Goal: Task Accomplishment & Management: Manage account settings

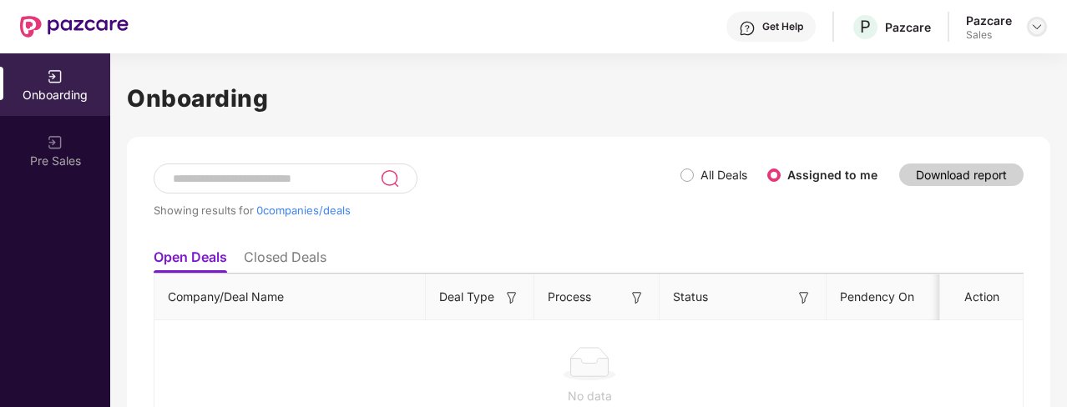
click at [1039, 18] on div at bounding box center [1037, 27] width 20 height 20
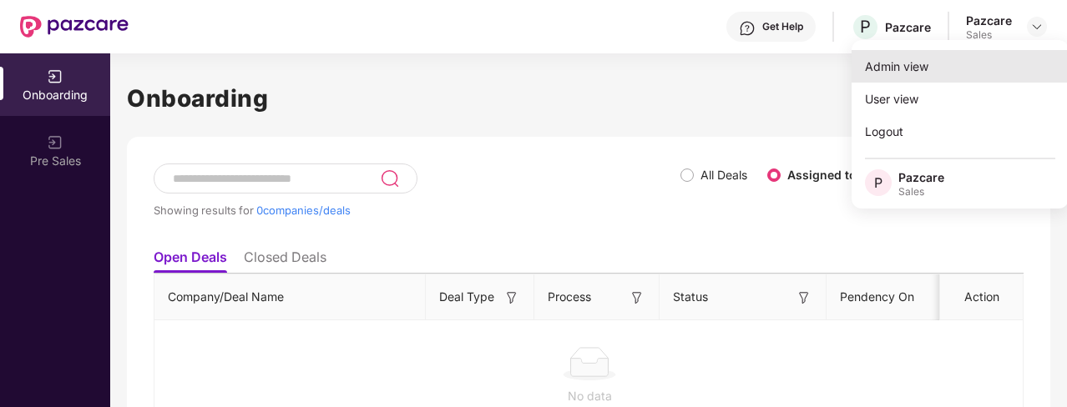
click at [905, 66] on div "Admin view" at bounding box center [959, 66] width 217 height 33
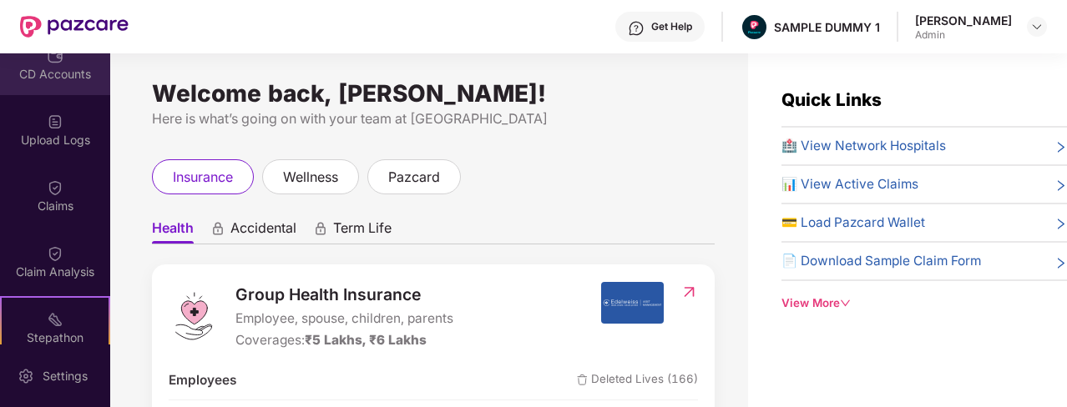
scroll to position [234, 0]
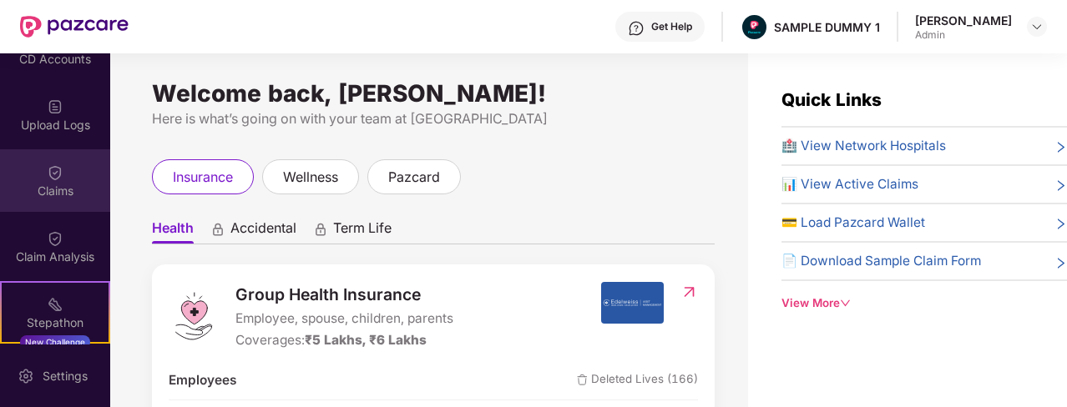
click at [68, 179] on div "Claims" at bounding box center [55, 180] width 110 height 63
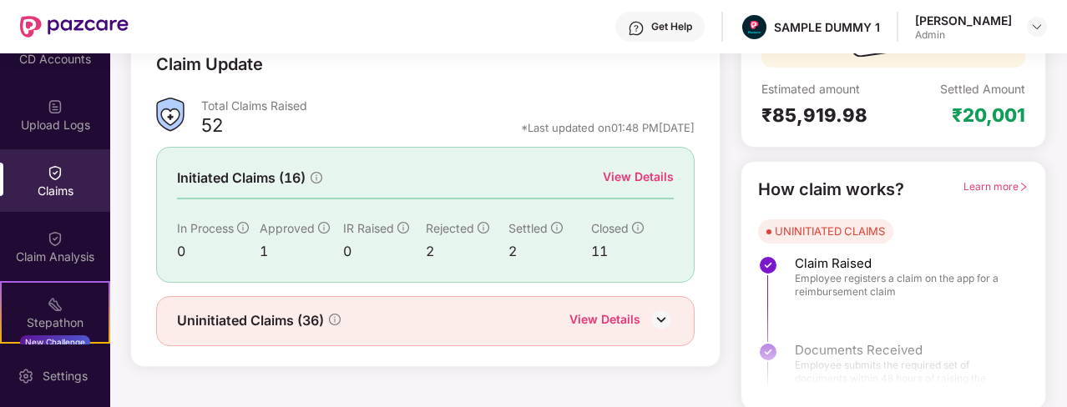
scroll to position [244, 0]
click at [644, 170] on div "View Details" at bounding box center [638, 176] width 71 height 18
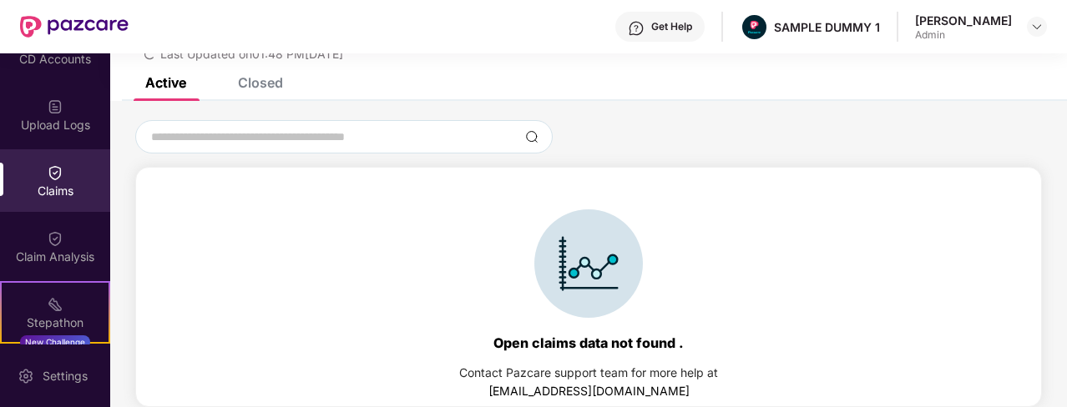
scroll to position [72, 0]
drag, startPoint x: 267, startPoint y: 73, endPoint x: 274, endPoint y: 85, distance: 13.5
click at [274, 85] on div "List of Initiated Claims Last Updated on 01:48 PM[DATE] Active Closed Open clai…" at bounding box center [588, 195] width 957 height 426
click at [276, 87] on div "Closed" at bounding box center [260, 82] width 45 height 17
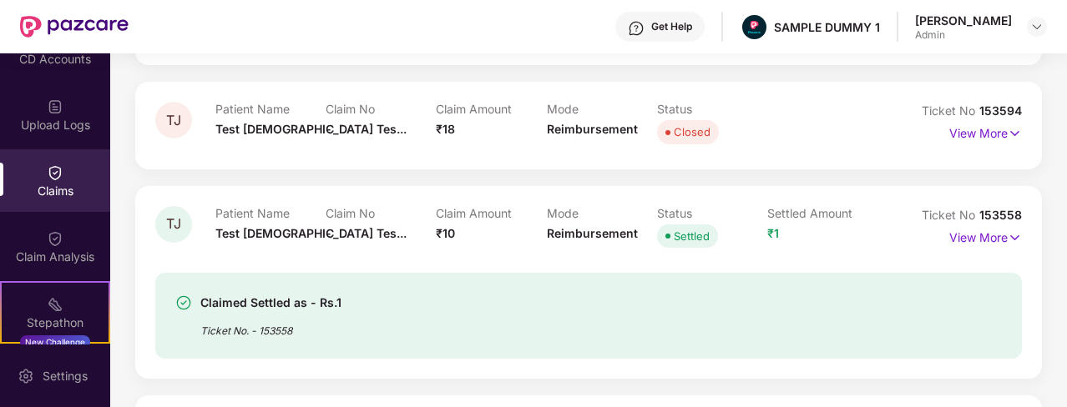
scroll to position [194, 0]
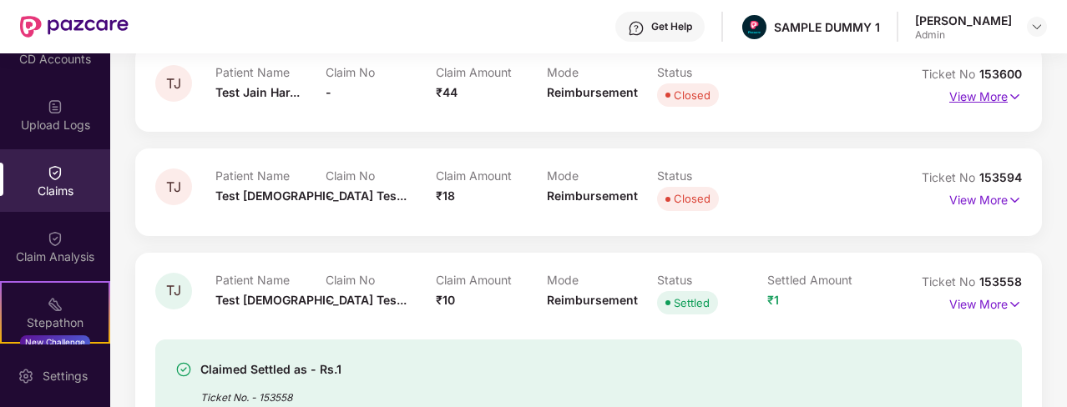
click at [1011, 95] on img at bounding box center [1015, 97] width 14 height 18
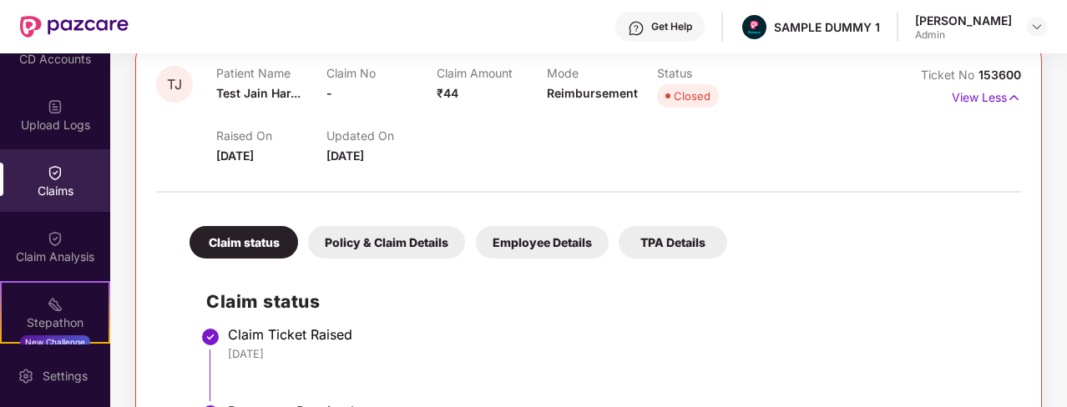
click at [459, 267] on div "Claim status Claim Ticket Raised [DATE] Document Received [DATE] Closed [DATE]" at bounding box center [588, 396] width 831 height 259
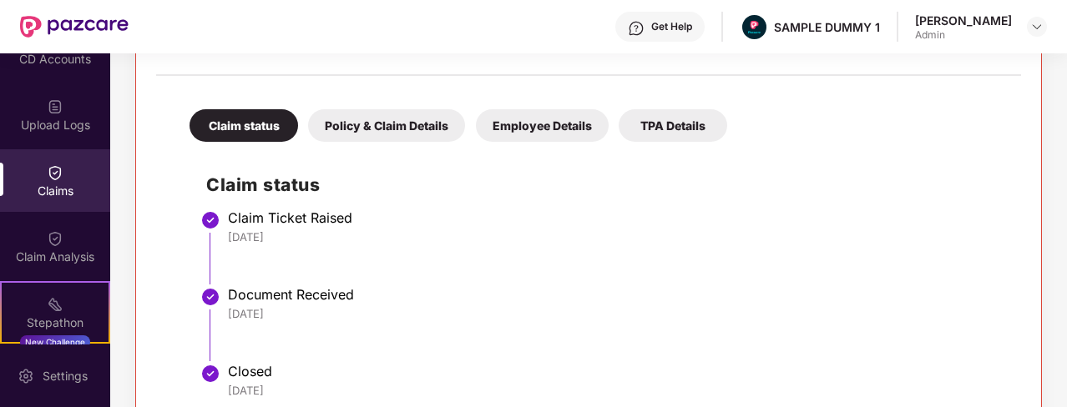
scroll to position [244, 0]
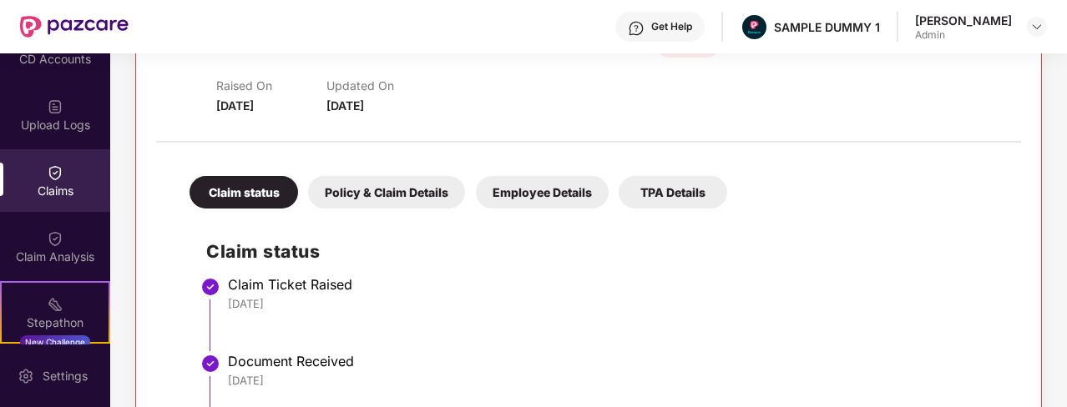
click at [376, 183] on div "Policy & Claim Details" at bounding box center [386, 192] width 157 height 33
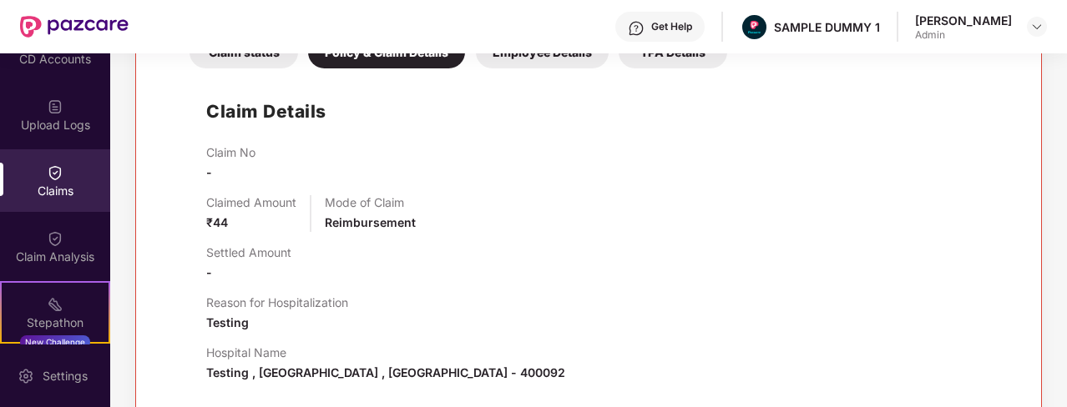
scroll to position [386, 0]
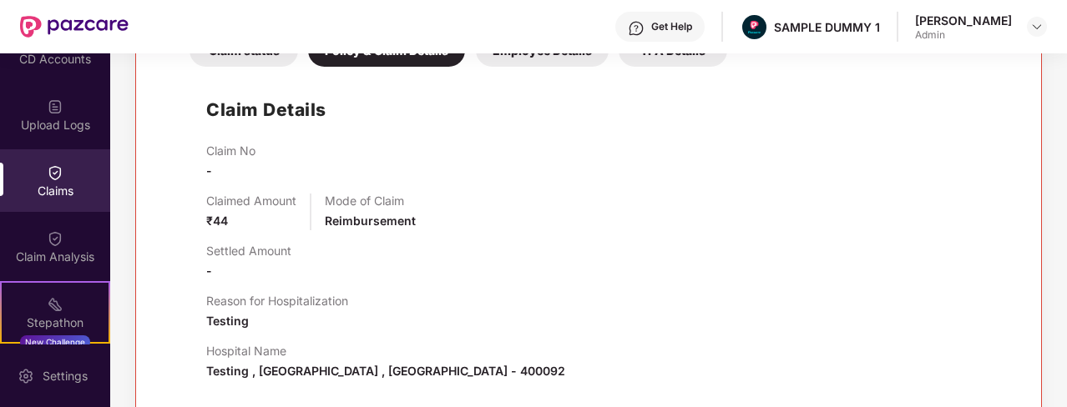
click at [541, 57] on div "Employee Details" at bounding box center [542, 50] width 133 height 33
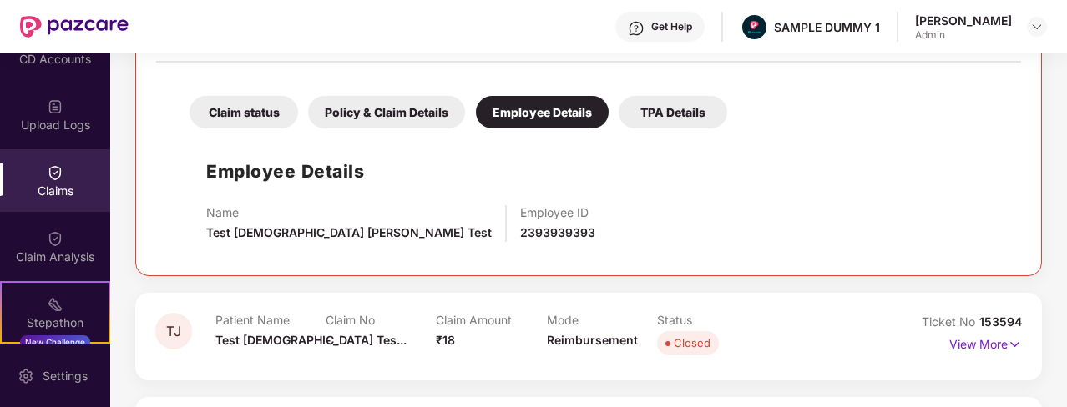
scroll to position [324, 0]
click at [261, 118] on div "Claim status" at bounding box center [243, 112] width 109 height 33
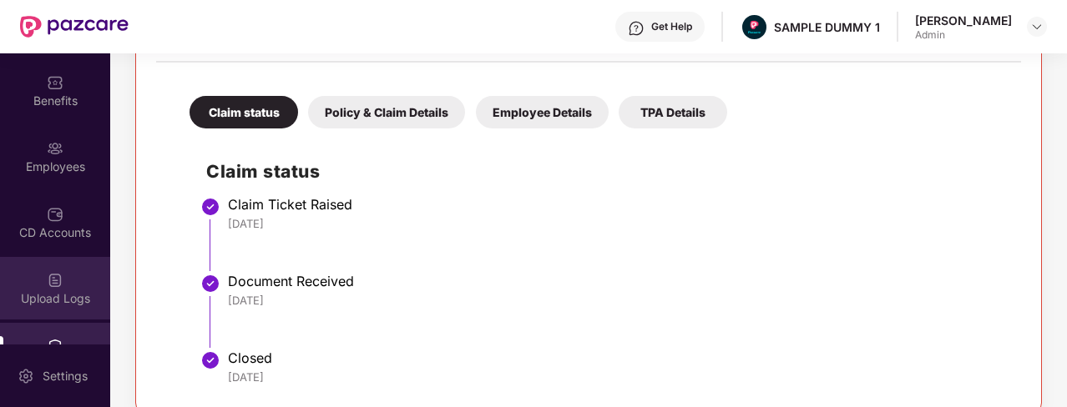
scroll to position [58, 0]
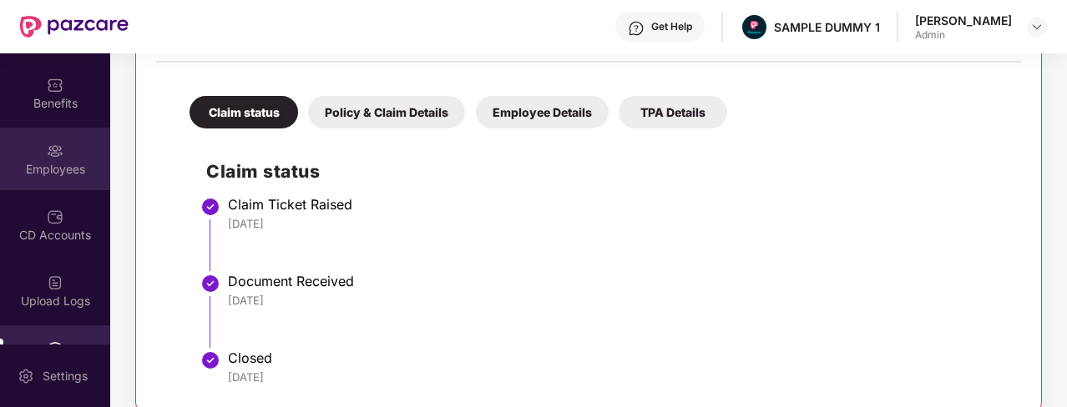
click at [38, 143] on div "Employees" at bounding box center [55, 159] width 110 height 63
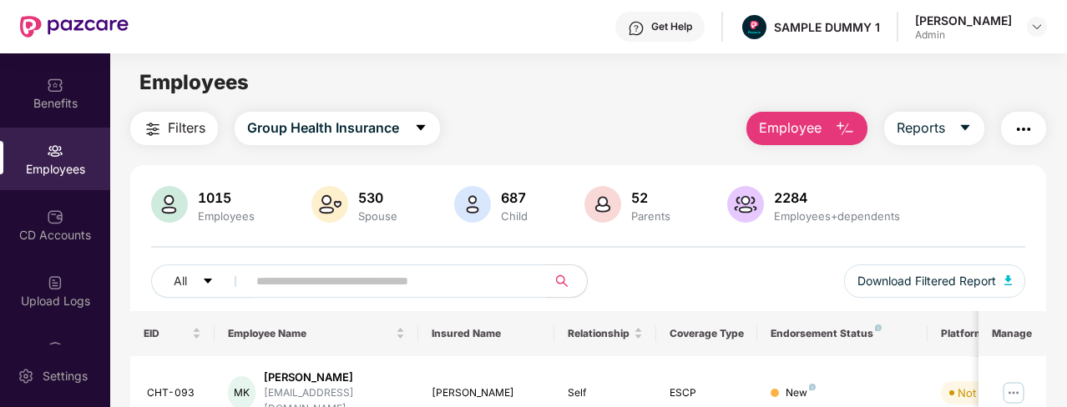
click at [771, 124] on span "Employee" at bounding box center [790, 128] width 63 height 21
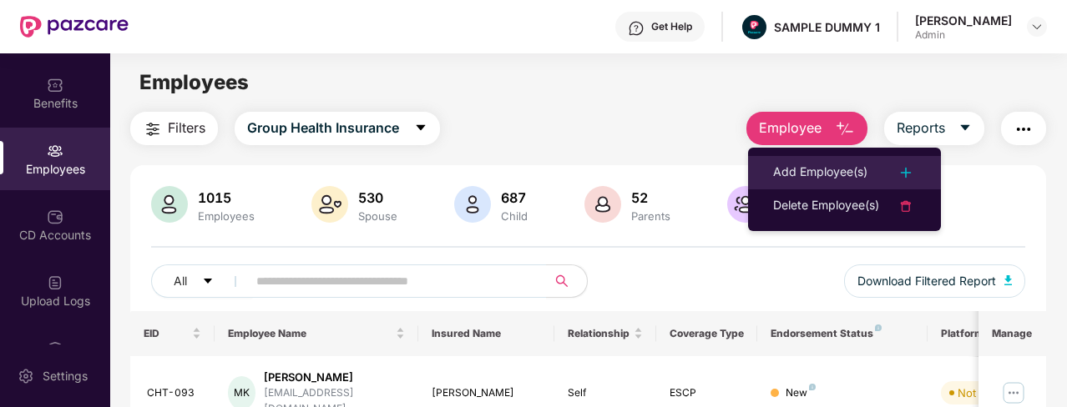
click at [780, 169] on div "Add Employee(s)" at bounding box center [820, 173] width 94 height 20
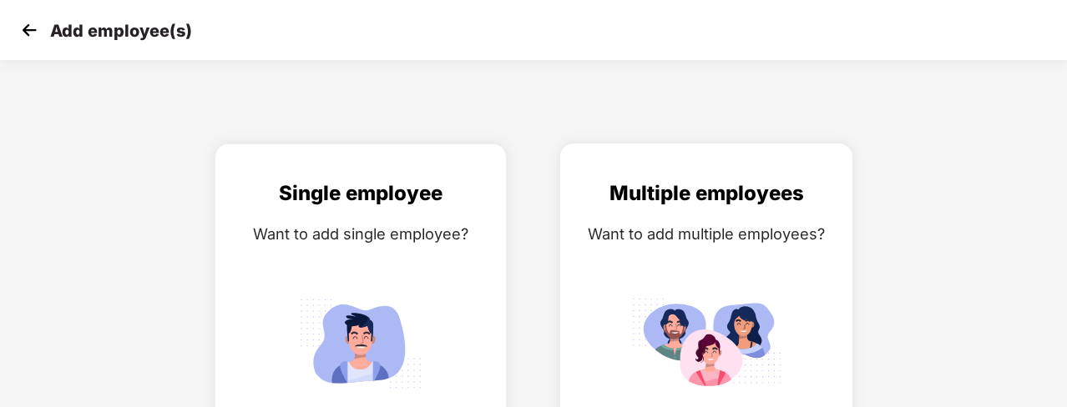
scroll to position [65, 0]
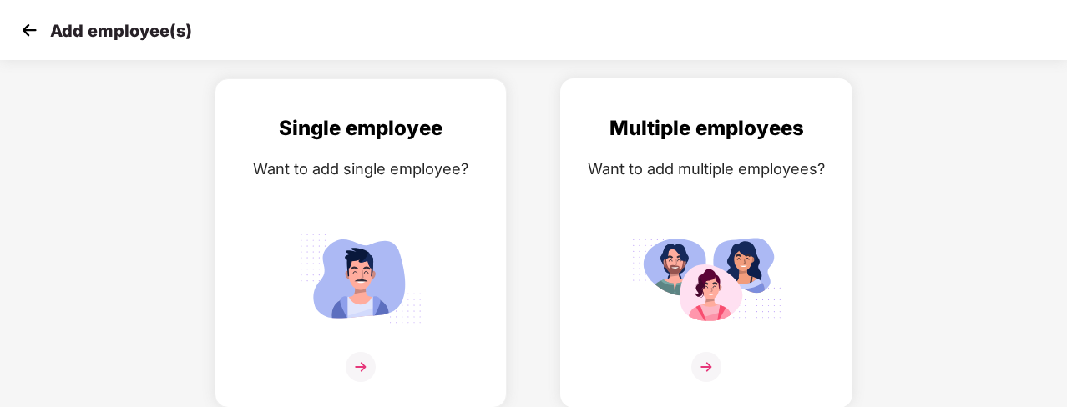
click at [705, 371] on img at bounding box center [706, 367] width 30 height 30
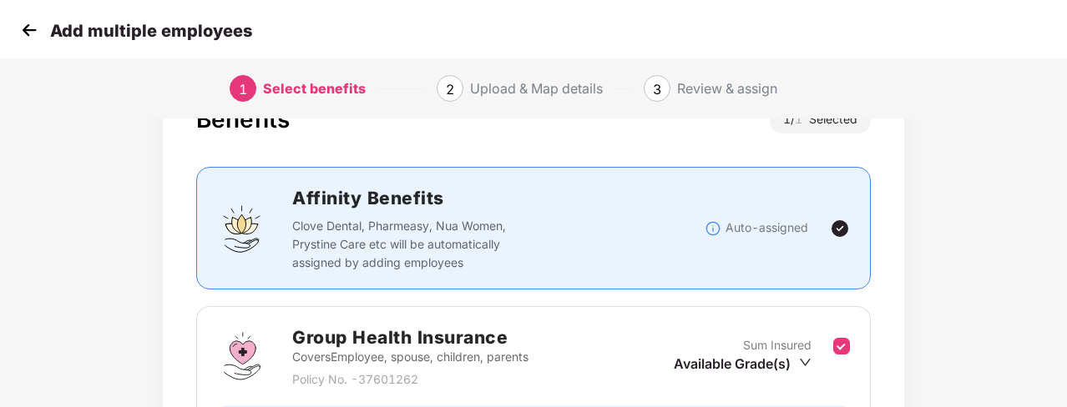
scroll to position [264, 0]
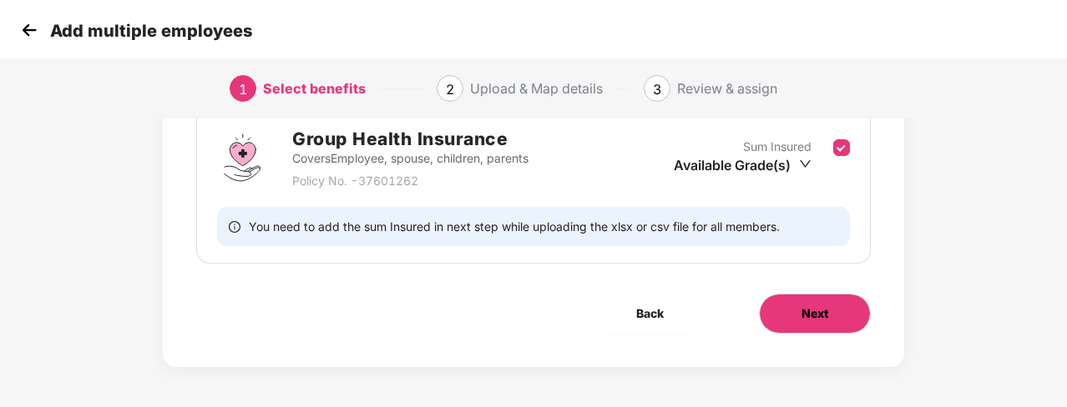
click at [780, 320] on button "Next" at bounding box center [815, 314] width 112 height 40
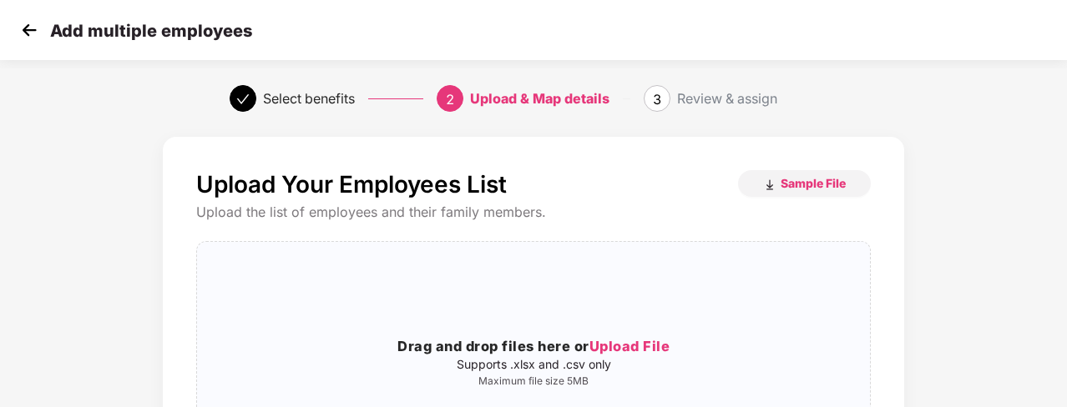
click at [28, 33] on img at bounding box center [29, 30] width 25 height 25
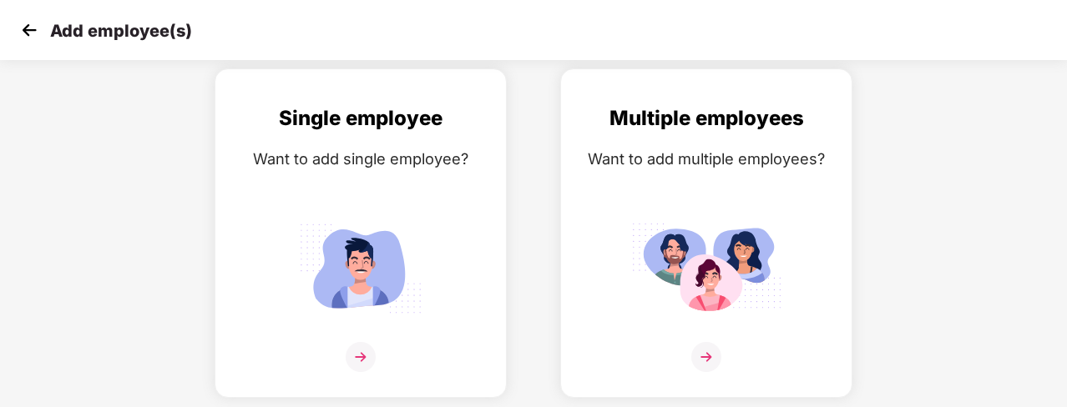
scroll to position [65, 0]
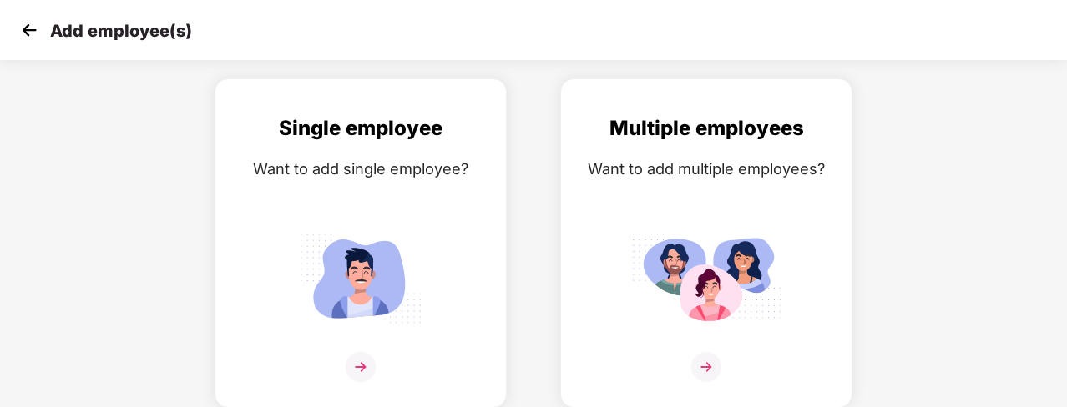
click at [27, 32] on img at bounding box center [29, 30] width 25 height 25
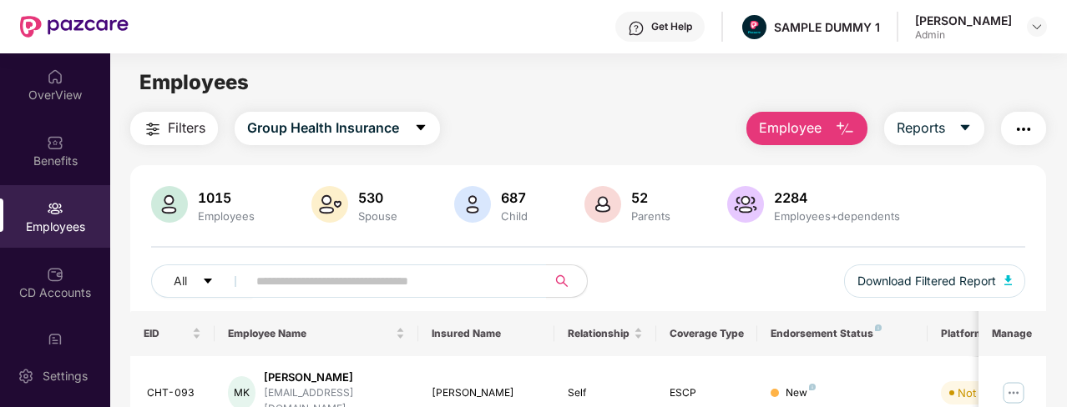
click at [69, 145] on div "Benefits" at bounding box center [55, 150] width 110 height 63
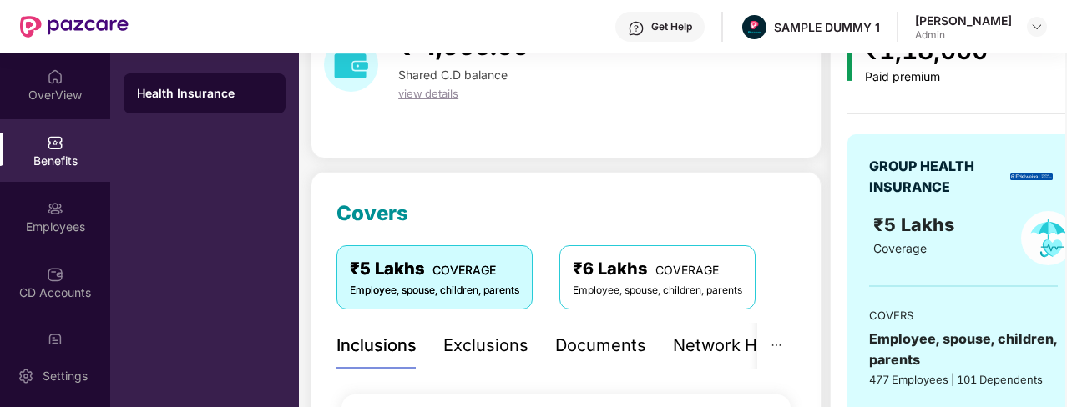
scroll to position [77, 0]
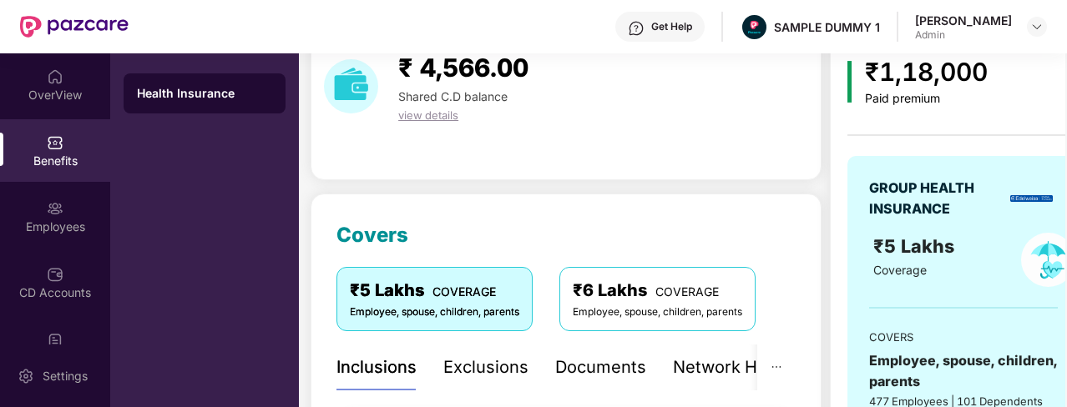
click at [519, 369] on div "Exclusions" at bounding box center [485, 368] width 85 height 26
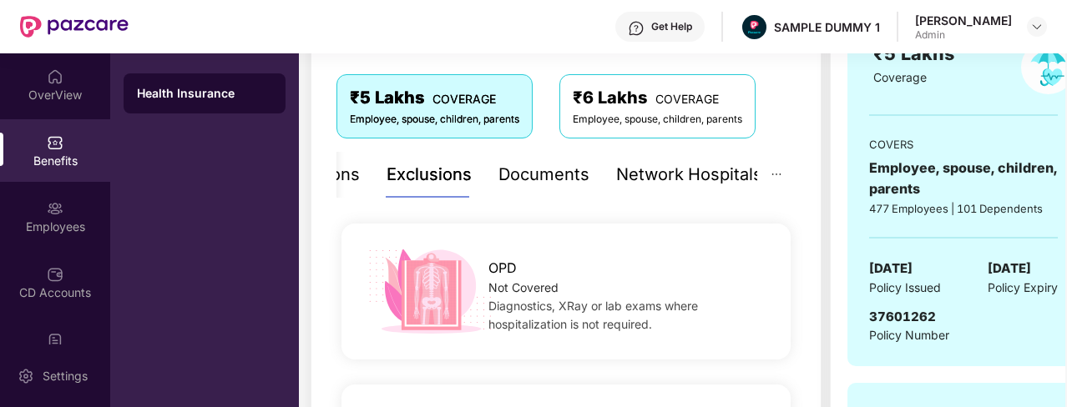
scroll to position [269, 0]
click at [644, 175] on div "Network Hospitals" at bounding box center [689, 176] width 146 height 26
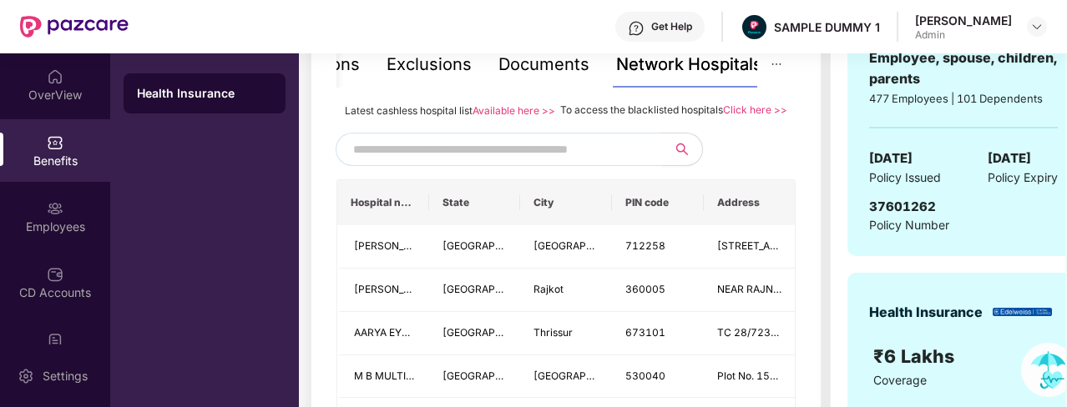
scroll to position [378, 0]
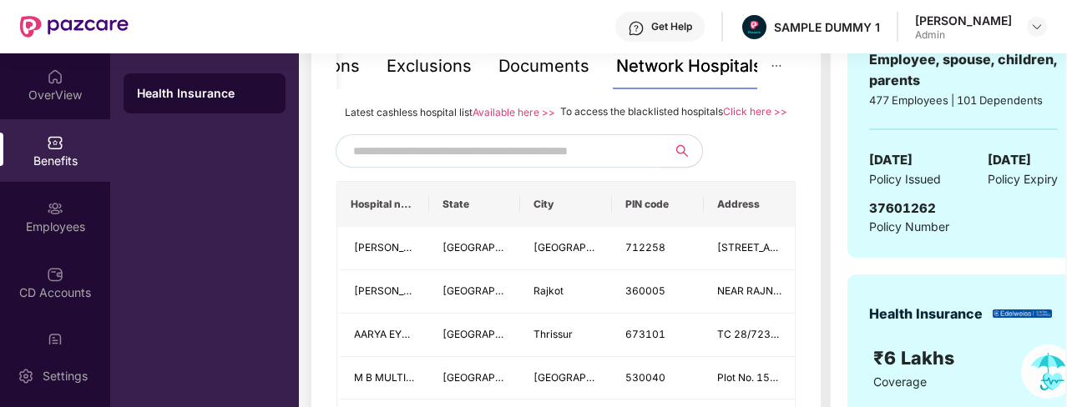
click at [683, 23] on div "Get Help" at bounding box center [671, 26] width 41 height 13
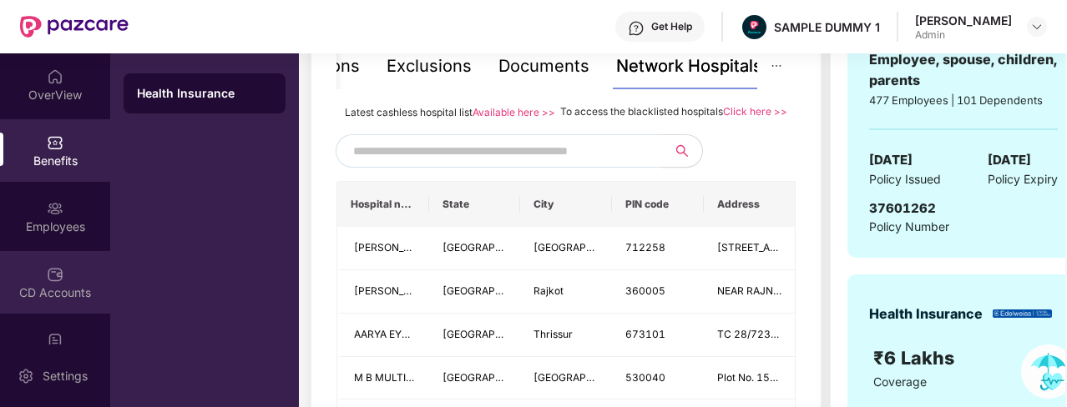
click at [67, 282] on div "CD Accounts" at bounding box center [55, 282] width 110 height 63
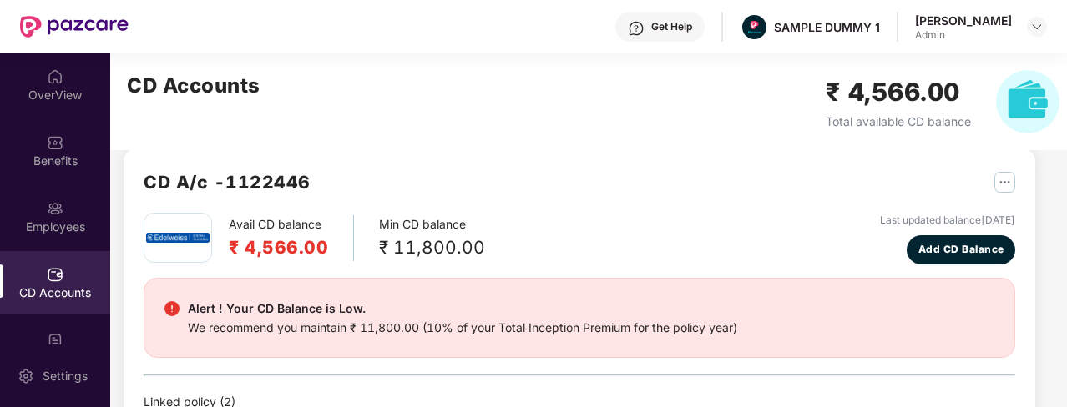
scroll to position [21, 0]
click at [980, 93] on div "₹ 4,566.00 Total available CD balance" at bounding box center [943, 101] width 234 height 63
